Goal: Transaction & Acquisition: Subscribe to service/newsletter

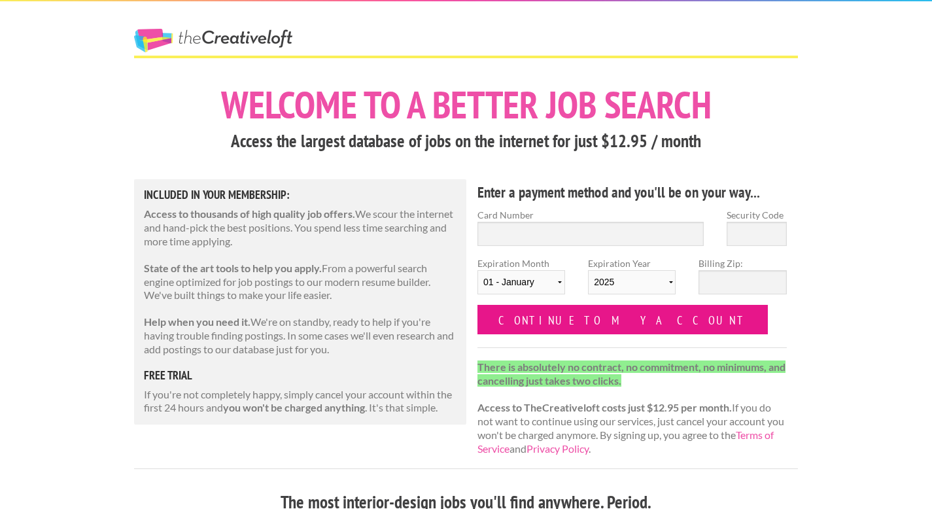
click at [592, 324] on input "Continue to my account" at bounding box center [622, 319] width 290 height 29
